Goal: Task Accomplishment & Management: Manage account settings

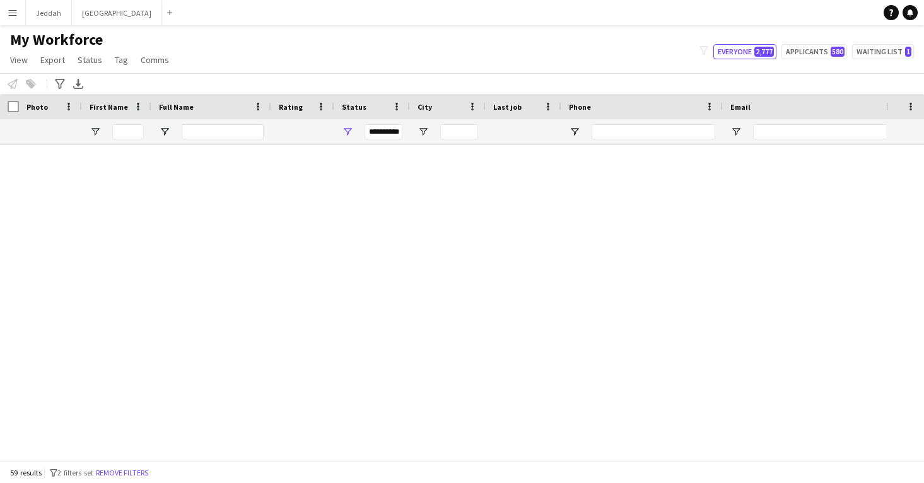
scroll to position [1560, 0]
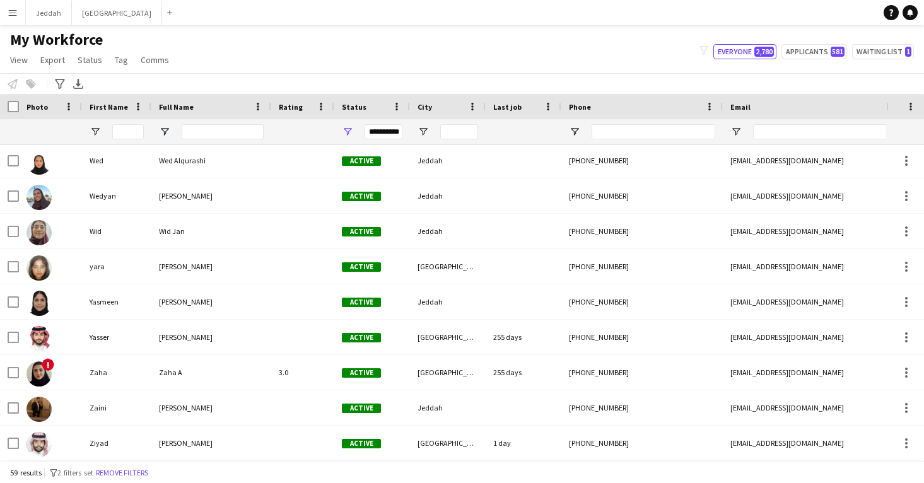
scroll to position [1767, 0]
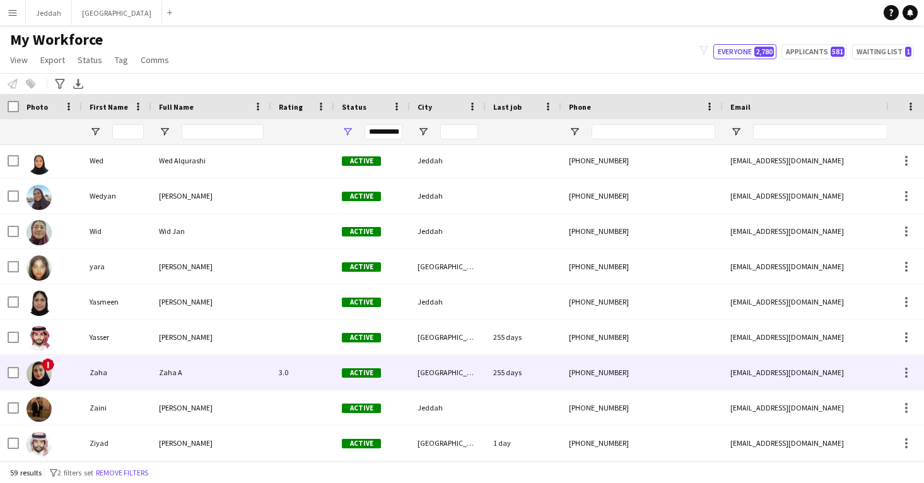
click at [226, 379] on div "Zaha A" at bounding box center [211, 372] width 120 height 35
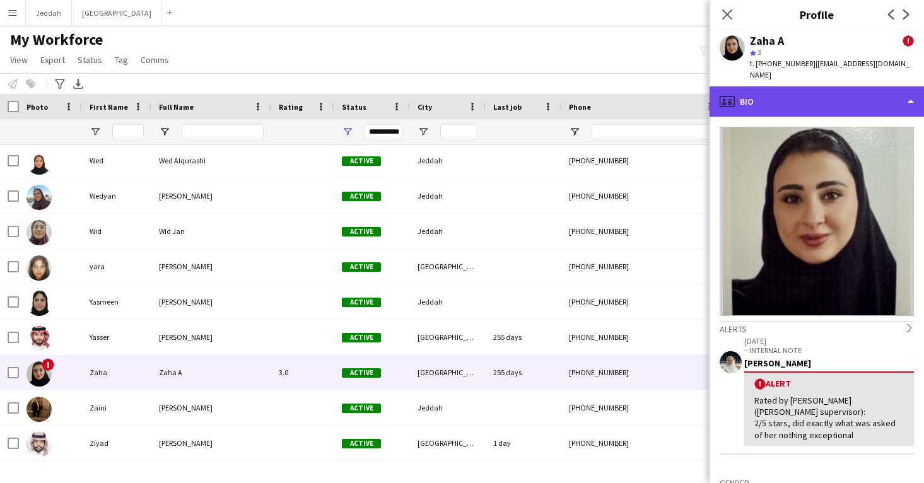
click at [760, 91] on div "profile Bio" at bounding box center [816, 101] width 214 height 30
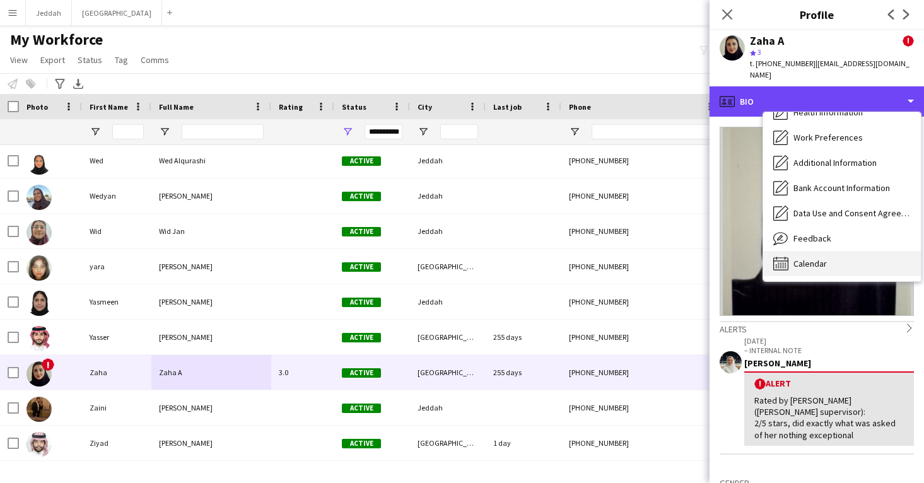
scroll to position [144, 0]
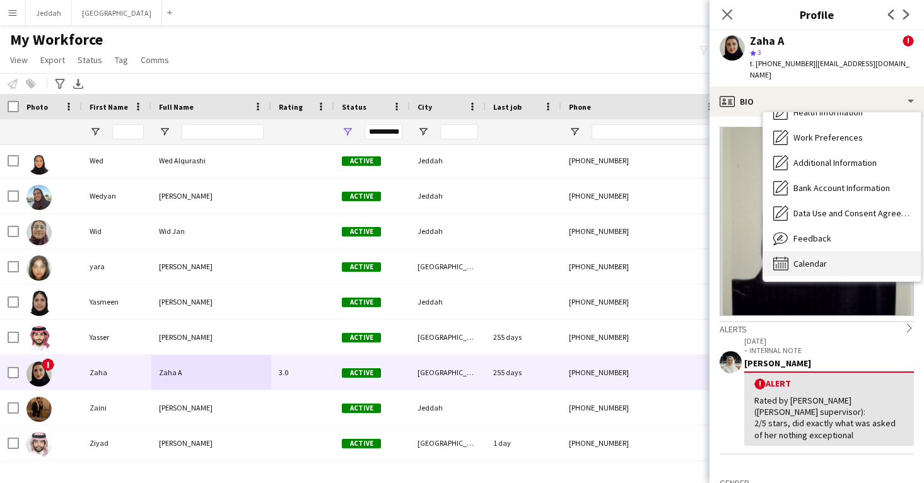
click at [811, 258] on span "Calendar" at bounding box center [809, 263] width 33 height 11
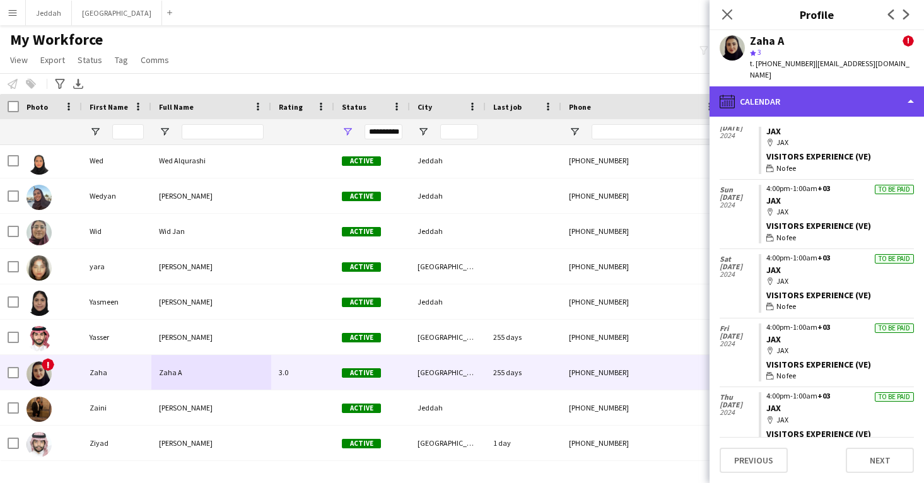
click at [806, 103] on div "calendar-full Calendar" at bounding box center [816, 101] width 214 height 30
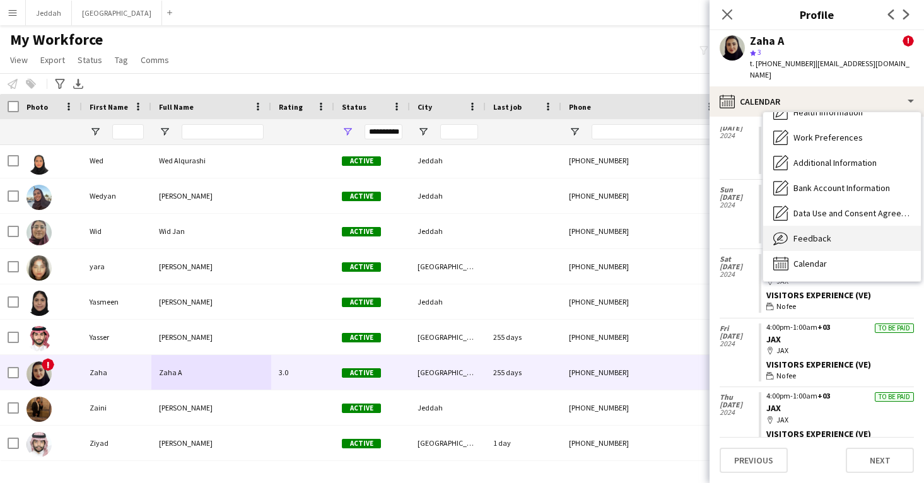
click at [823, 226] on div "Feedback Feedback" at bounding box center [842, 238] width 158 height 25
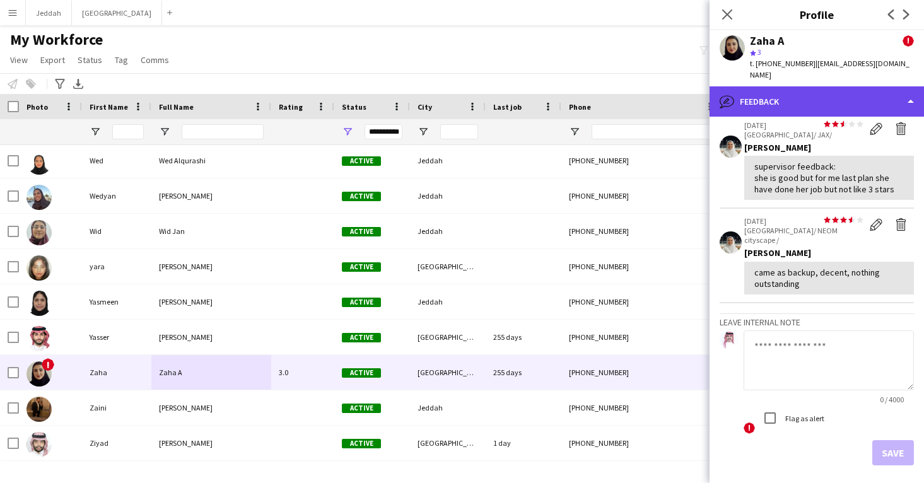
click at [838, 86] on div "bubble-pencil Feedback" at bounding box center [816, 101] width 214 height 30
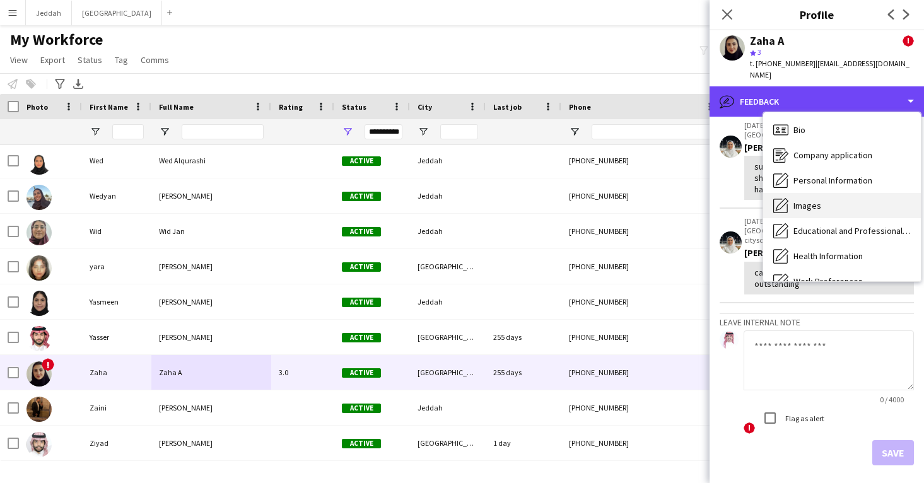
scroll to position [0, 0]
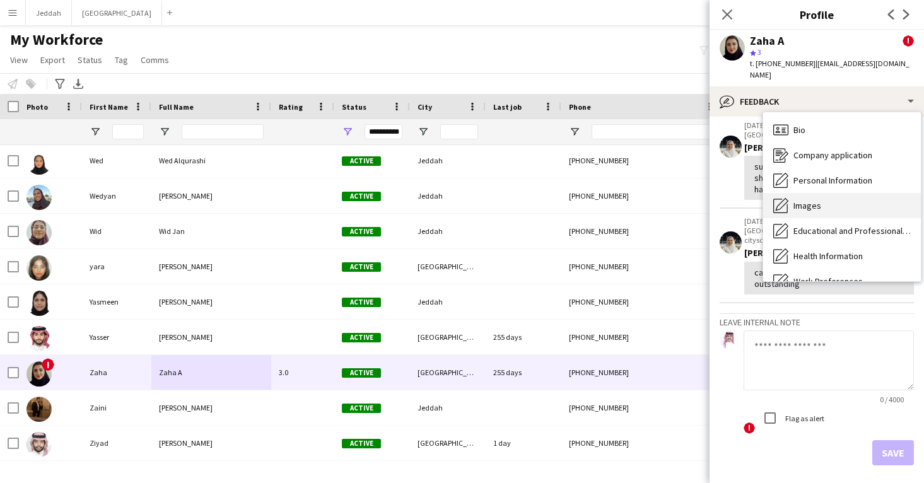
click at [830, 193] on div "Images Images" at bounding box center [842, 205] width 158 height 25
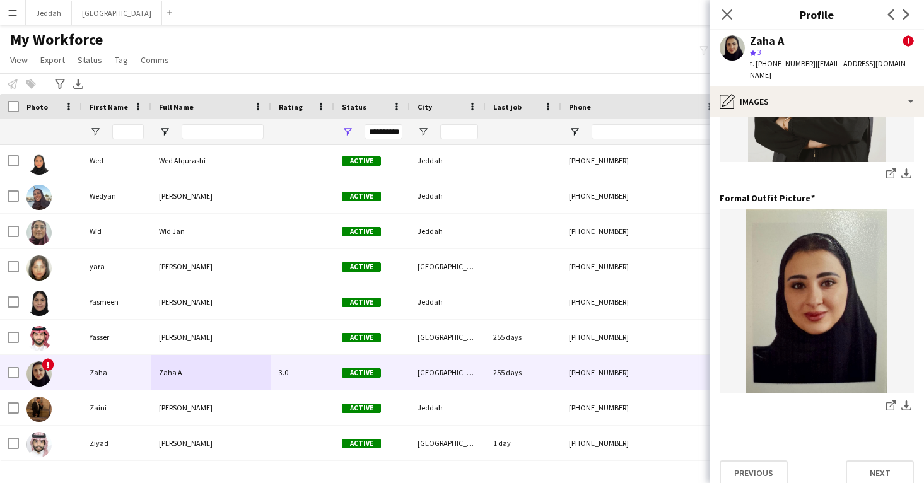
scroll to position [397, 0]
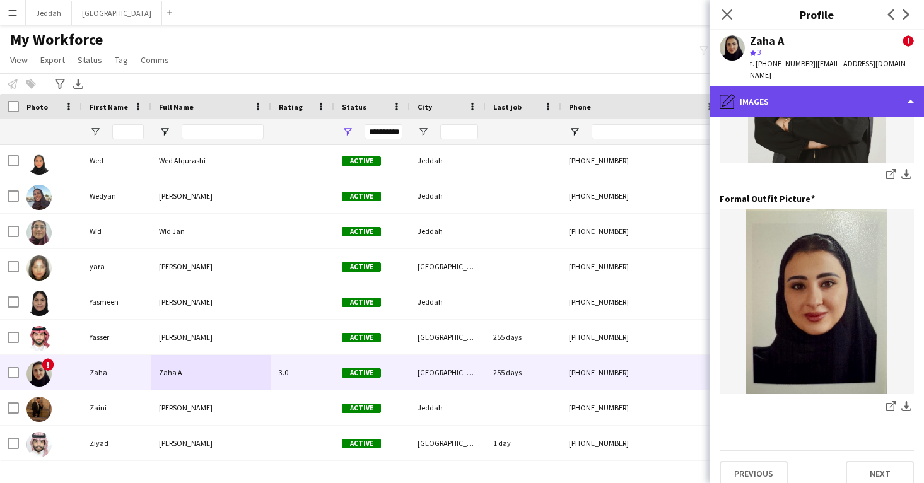
click at [825, 100] on div "pencil4 Images" at bounding box center [816, 101] width 214 height 30
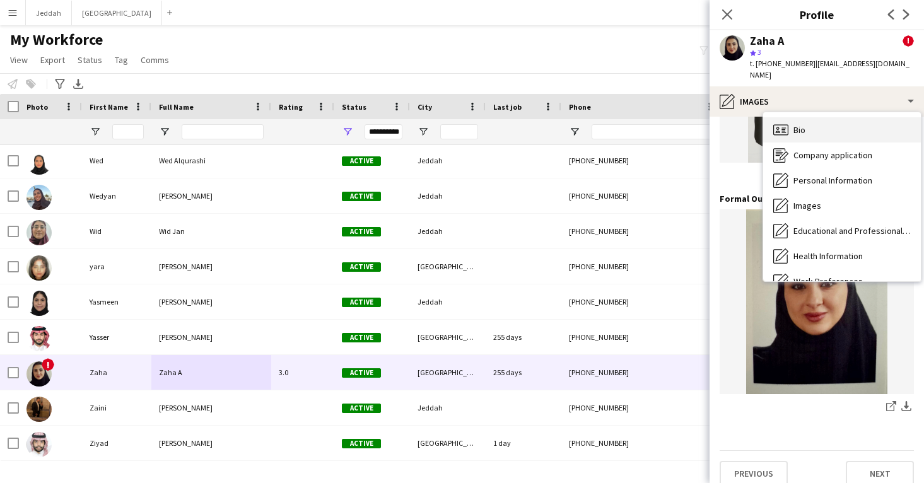
click at [828, 124] on div "Bio Bio" at bounding box center [842, 129] width 158 height 25
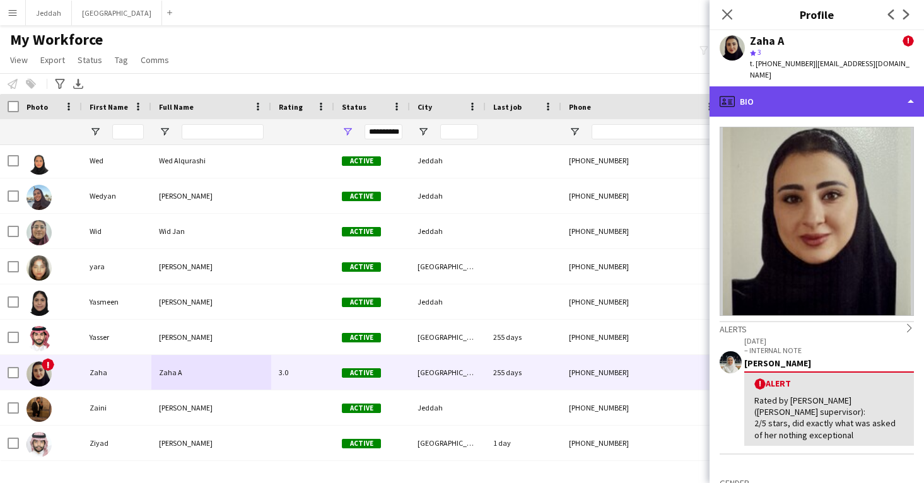
click at [821, 94] on div "profile Bio" at bounding box center [816, 101] width 214 height 30
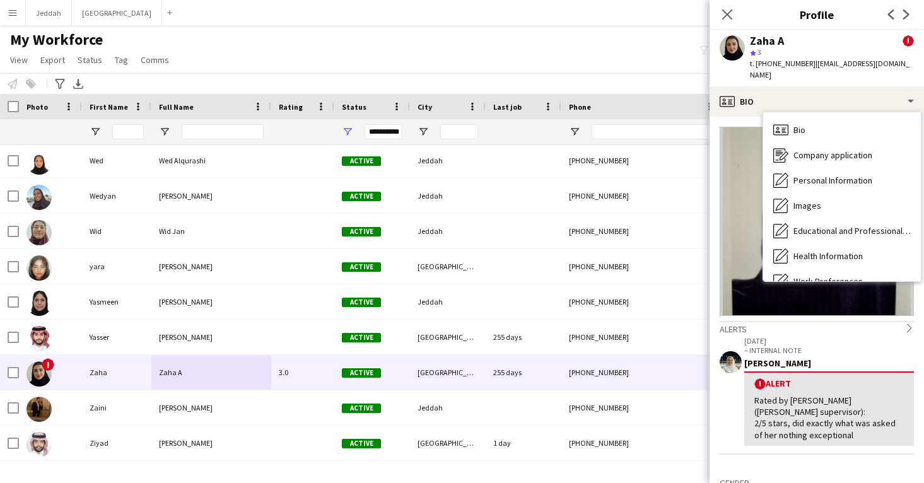
click at [833, 345] on p "– INTERNAL NOTE" at bounding box center [829, 349] width 170 height 9
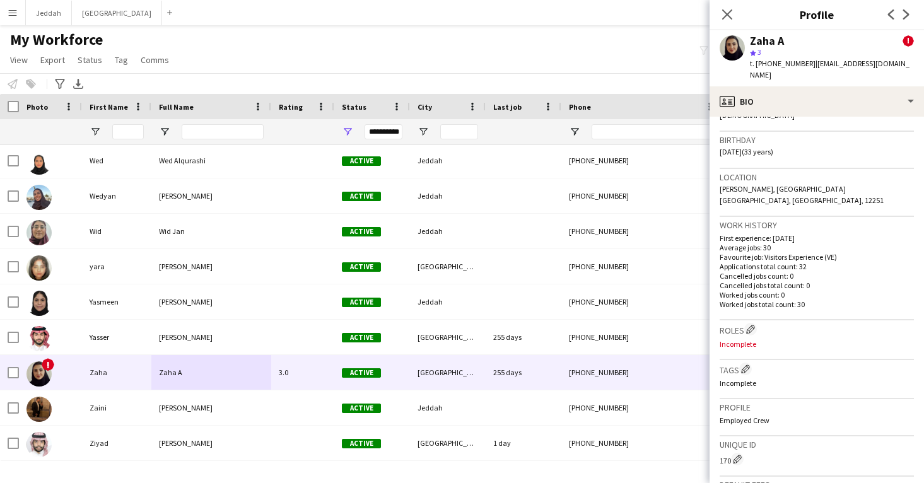
scroll to position [385, 0]
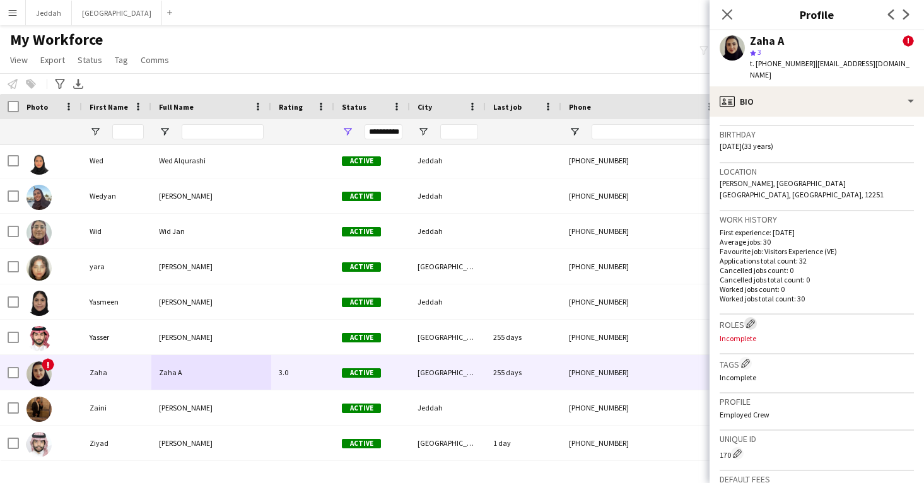
click at [752, 319] on app-icon "Edit crew company roles" at bounding box center [750, 323] width 9 height 9
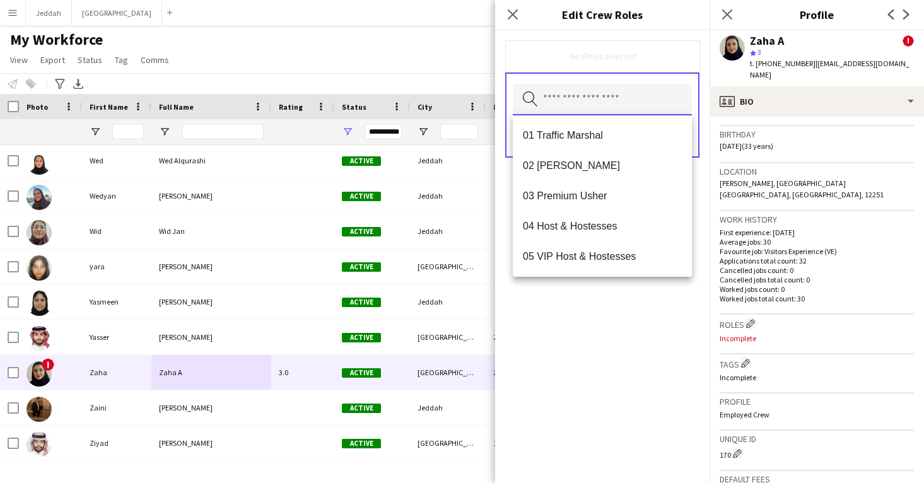
click at [625, 107] on input "text" at bounding box center [602, 100] width 179 height 32
click at [606, 154] on mat-option "02 [PERSON_NAME]" at bounding box center [602, 166] width 179 height 30
click at [649, 301] on div "02 [PERSON_NAME] Remove Search by role type Save" at bounding box center [602, 256] width 214 height 453
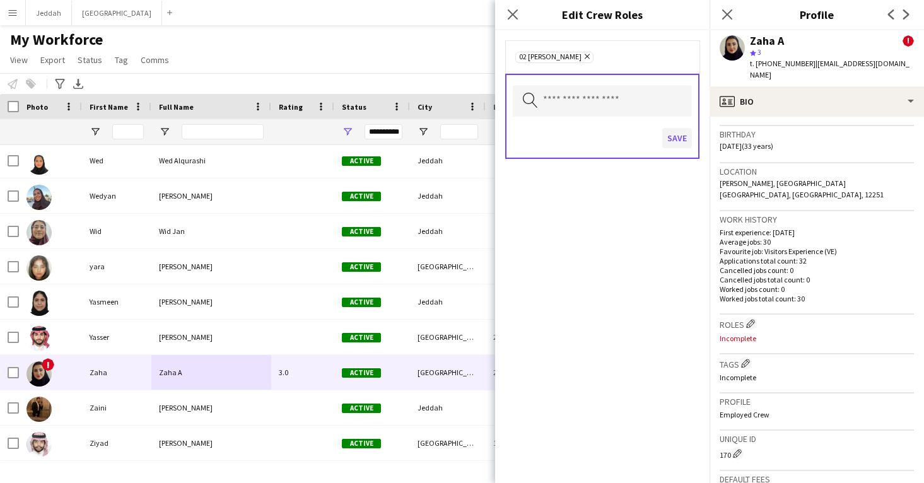
click at [674, 146] on button "Save" at bounding box center [677, 138] width 30 height 20
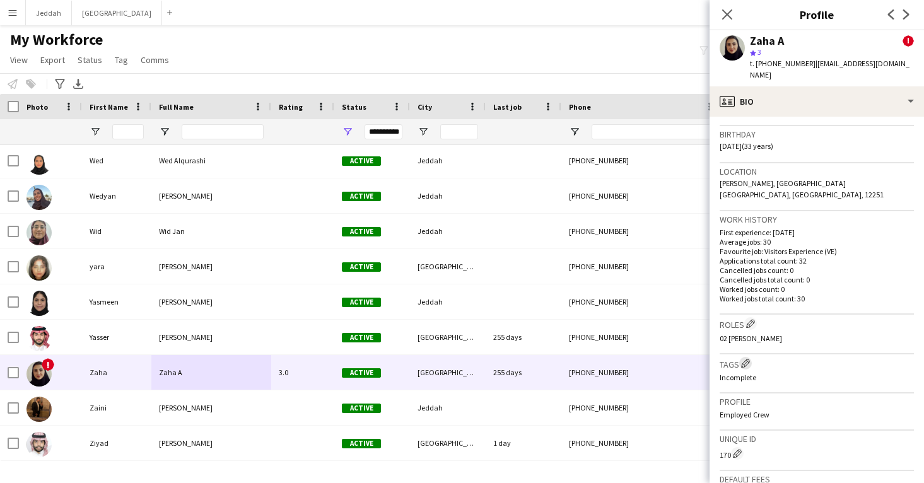
click at [743, 359] on app-icon "Edit crew company tags" at bounding box center [745, 363] width 9 height 9
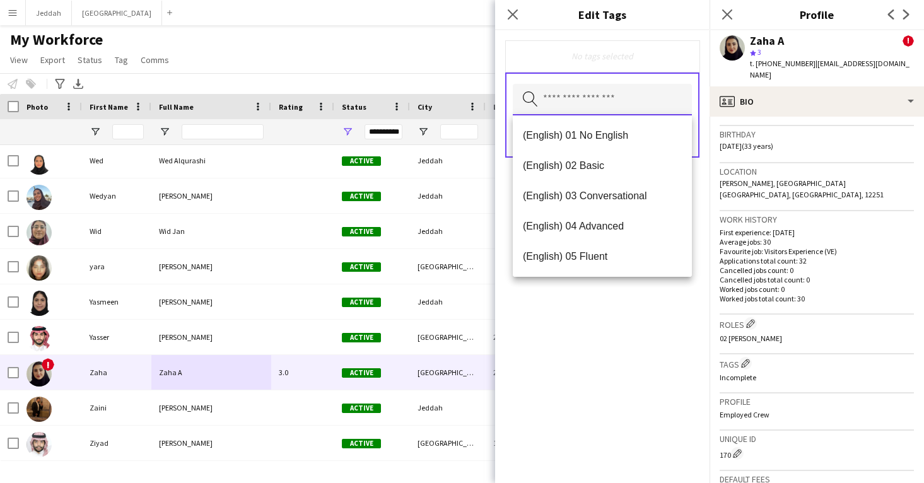
click at [574, 107] on input "text" at bounding box center [602, 100] width 179 height 32
click at [559, 160] on span "(English) 02 Basic" at bounding box center [602, 165] width 159 height 12
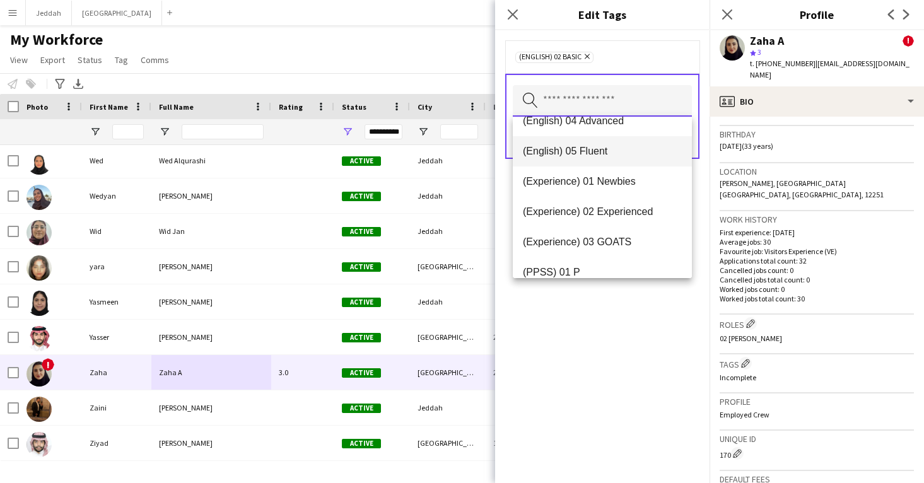
scroll to position [78, 0]
click at [583, 187] on mat-option "(Experience) 01 Newbies" at bounding box center [602, 180] width 179 height 30
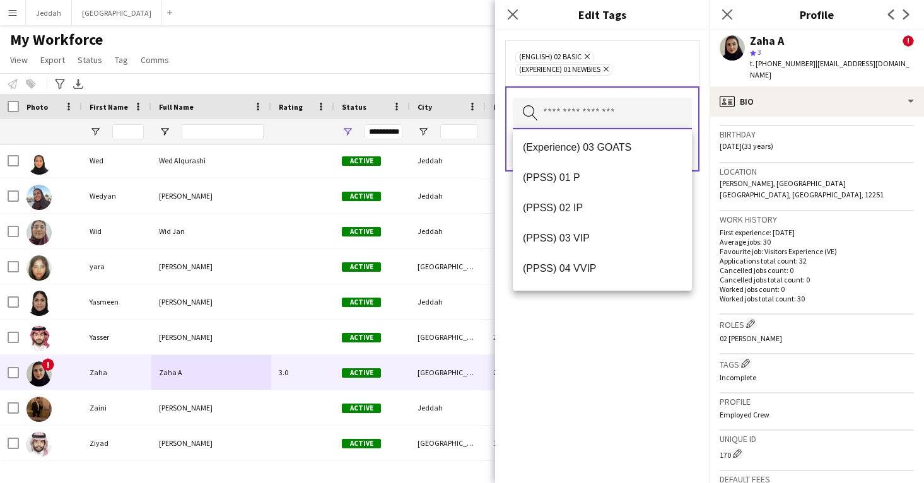
scroll to position [156, 0]
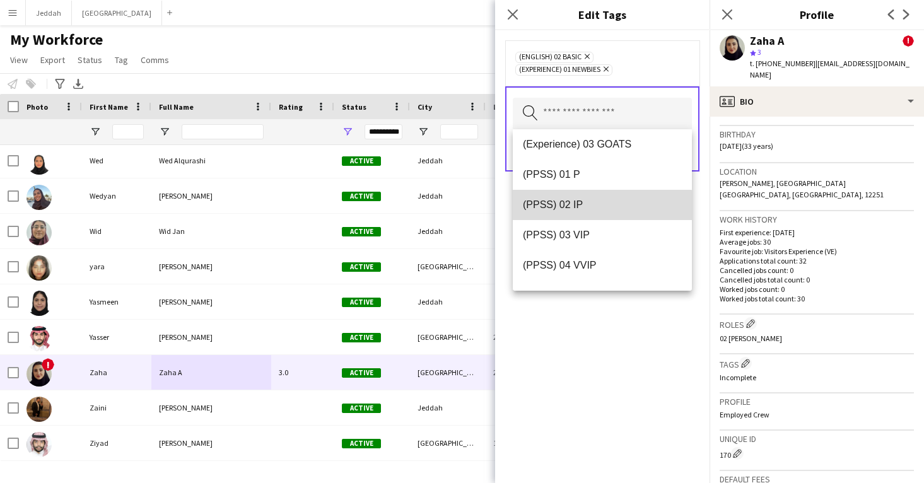
click at [586, 216] on mat-option "(PPSS) 02 IP" at bounding box center [602, 205] width 179 height 30
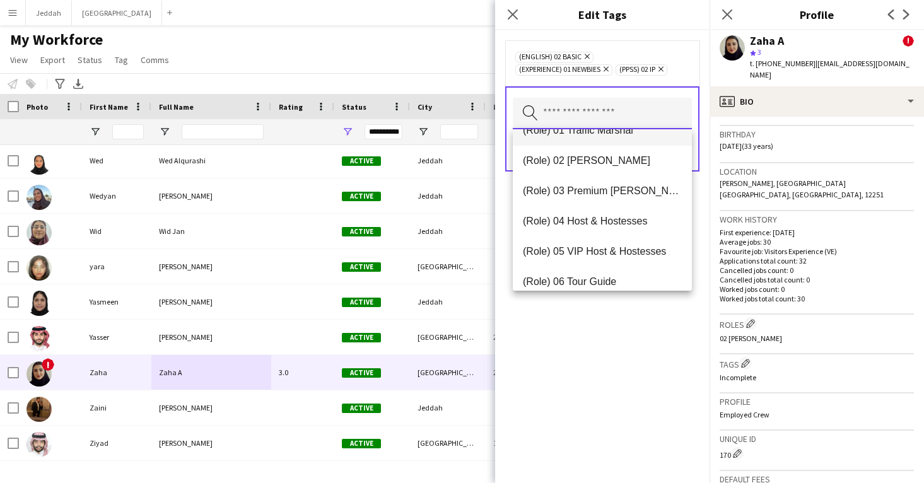
scroll to position [354, 0]
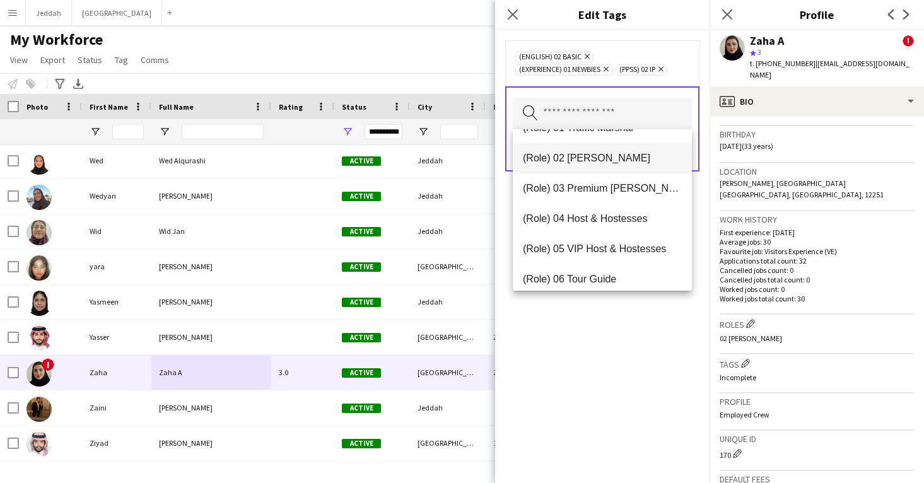
click at [582, 156] on span "(Role) 02 [PERSON_NAME]" at bounding box center [602, 158] width 159 height 12
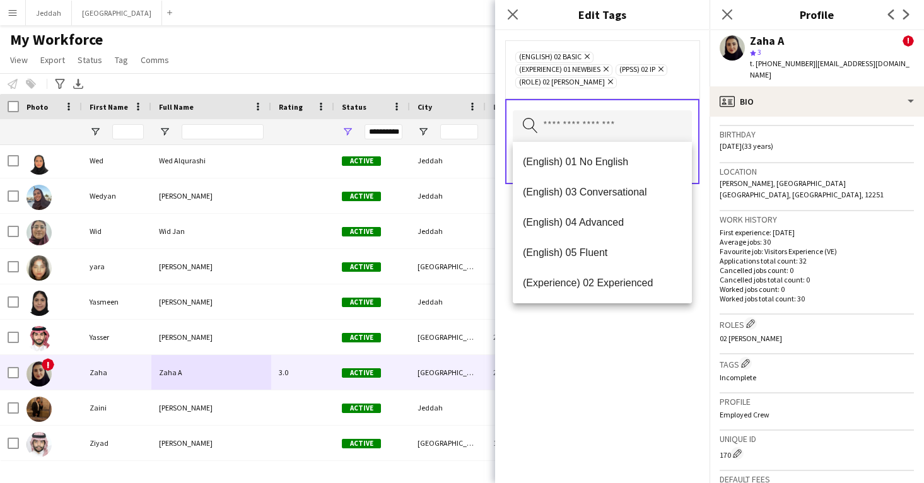
click at [585, 383] on div "(English) 02 Basic Remove (Experience) 01 Newbies Remove (PPSS) 02 IP Remove (R…" at bounding box center [602, 256] width 214 height 453
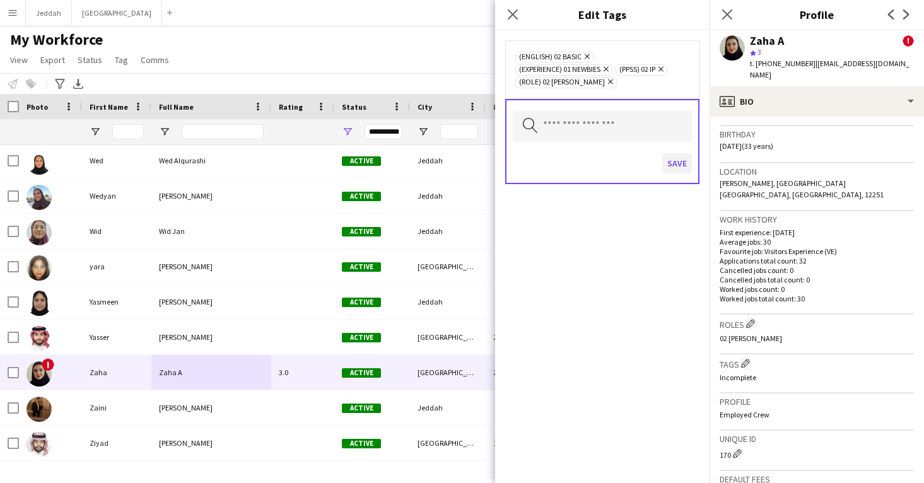
click at [680, 167] on button "Save" at bounding box center [677, 163] width 30 height 20
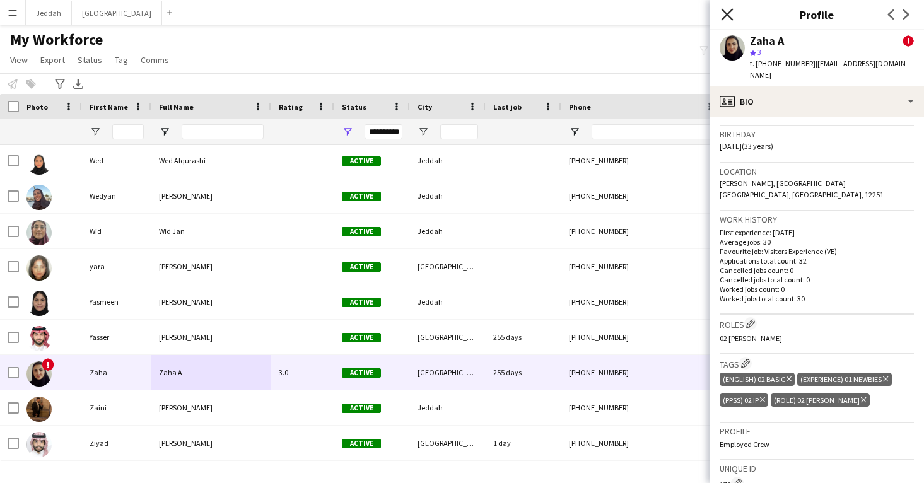
click at [726, 13] on icon at bounding box center [727, 14] width 12 height 12
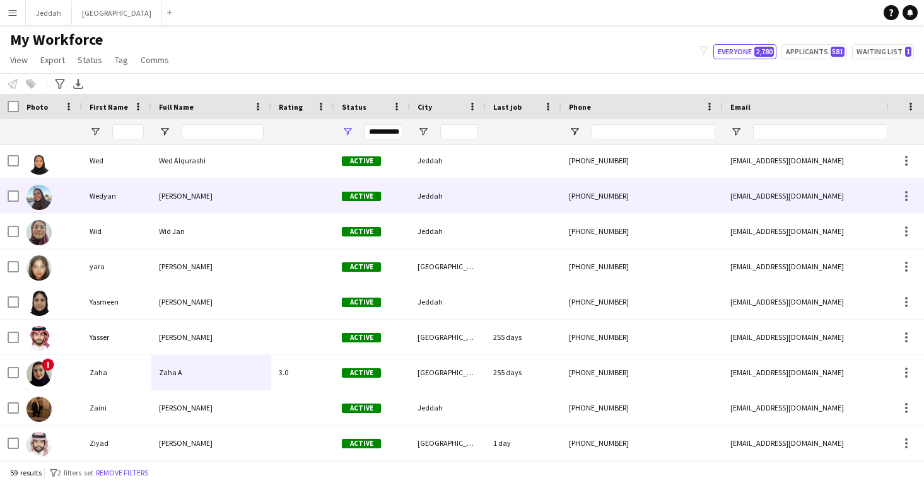
scroll to position [0, 0]
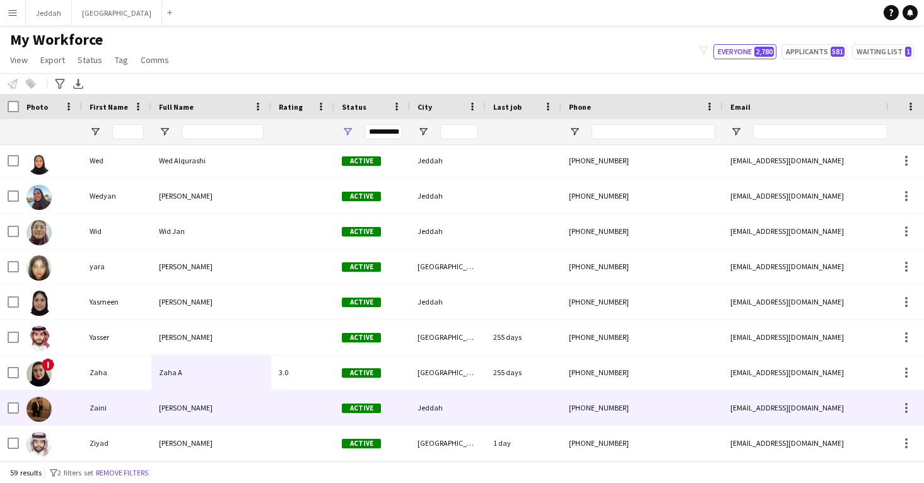
click at [258, 422] on div "[PERSON_NAME]" at bounding box center [211, 407] width 120 height 35
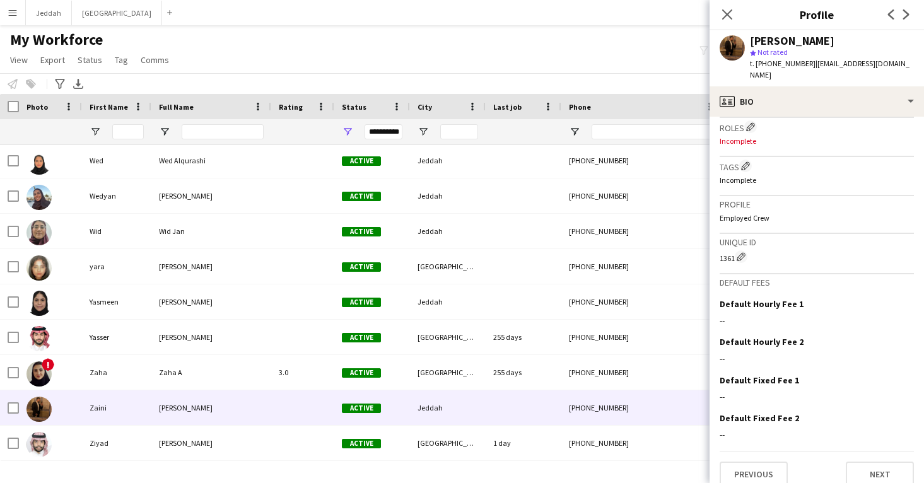
scroll to position [383, 0]
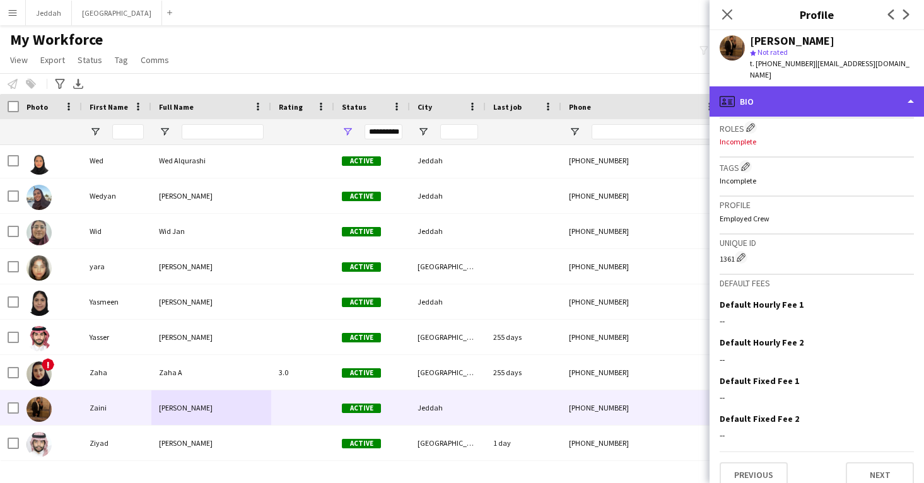
click at [833, 86] on div "profile Bio" at bounding box center [816, 101] width 214 height 30
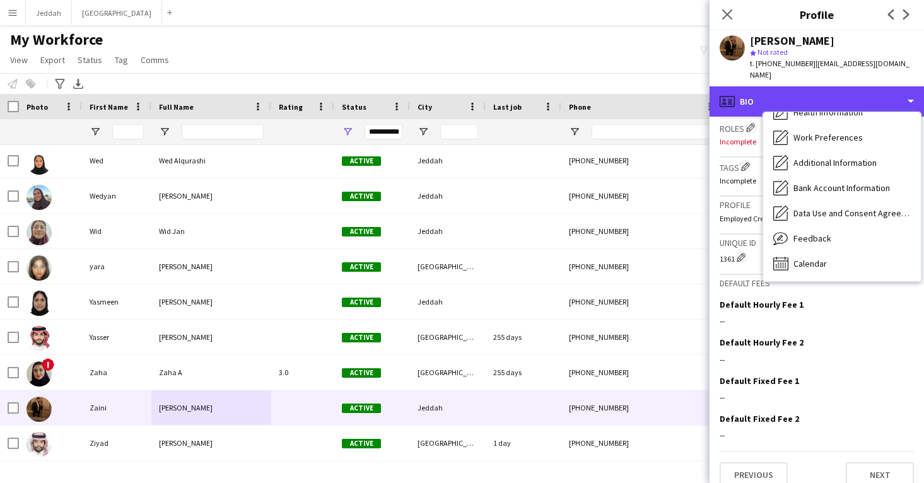
scroll to position [144, 0]
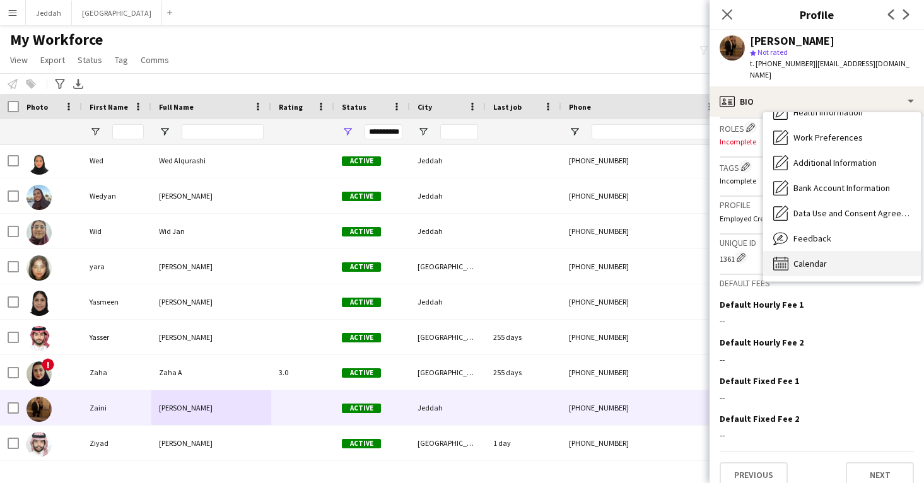
click at [833, 255] on div "Calendar Calendar" at bounding box center [842, 263] width 158 height 25
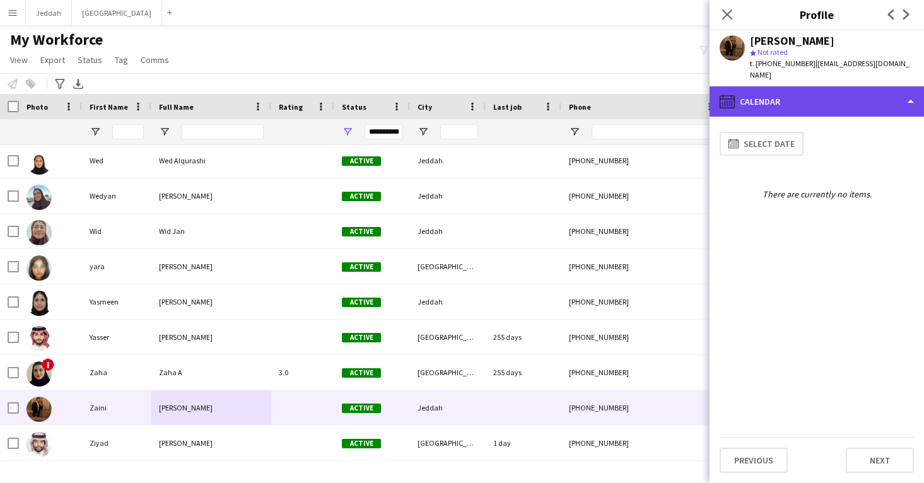
click at [809, 100] on div "calendar-full Calendar" at bounding box center [816, 101] width 214 height 30
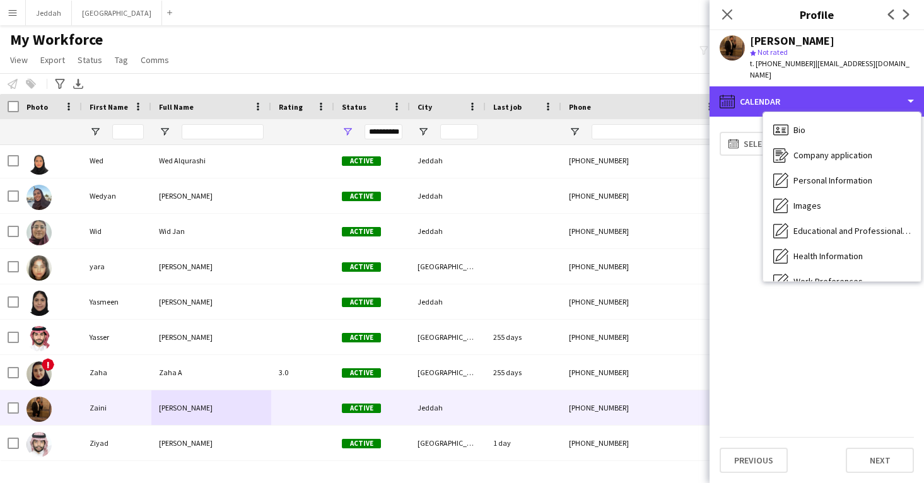
scroll to position [0, 0]
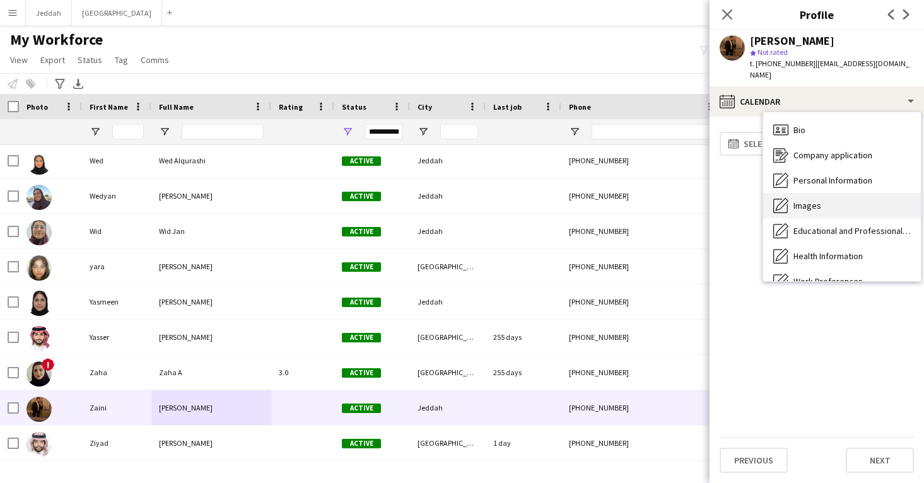
click at [810, 200] on span "Images" at bounding box center [807, 205] width 28 height 11
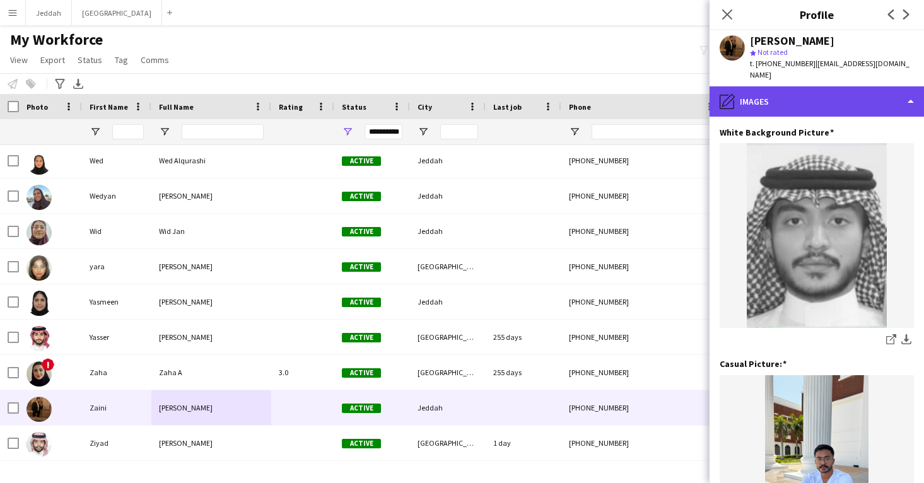
click at [813, 86] on div "pencil4 Images" at bounding box center [816, 101] width 214 height 30
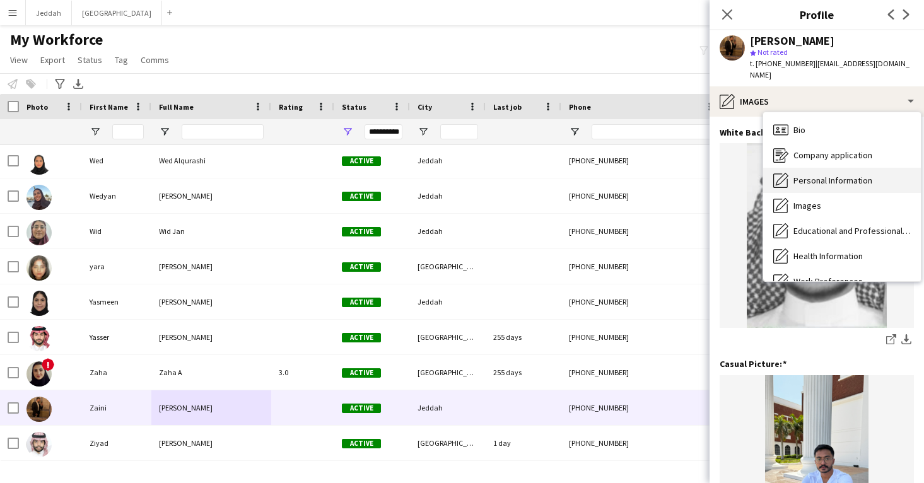
click at [830, 175] on div "Personal Information Personal Information" at bounding box center [842, 180] width 158 height 25
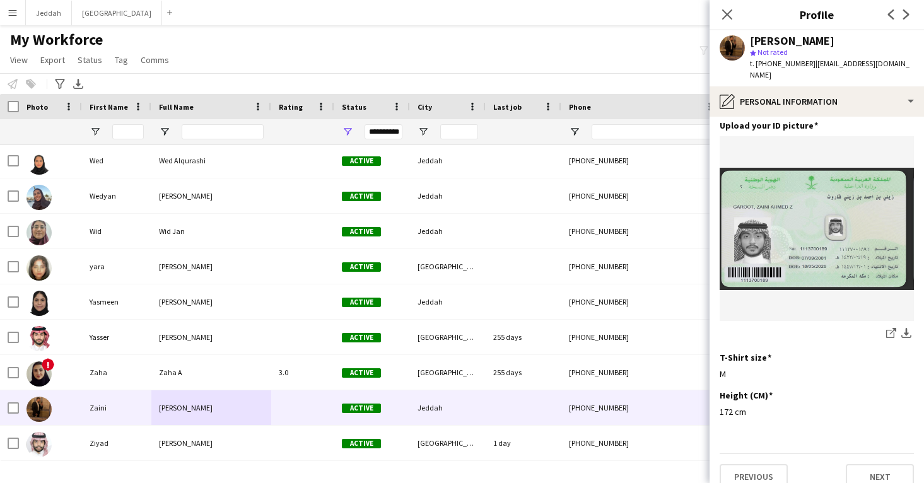
scroll to position [615, 0]
click at [732, 13] on icon "Close pop-in" at bounding box center [727, 14] width 12 height 12
